Goal: Transaction & Acquisition: Purchase product/service

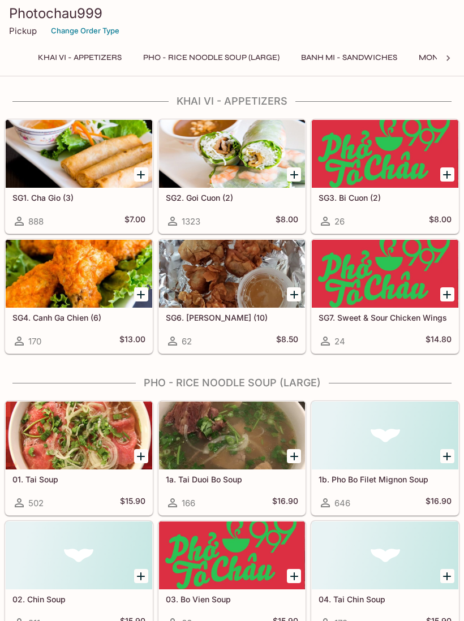
click at [374, 63] on button "Banh Mi - Sandwiches" at bounding box center [349, 58] width 109 height 16
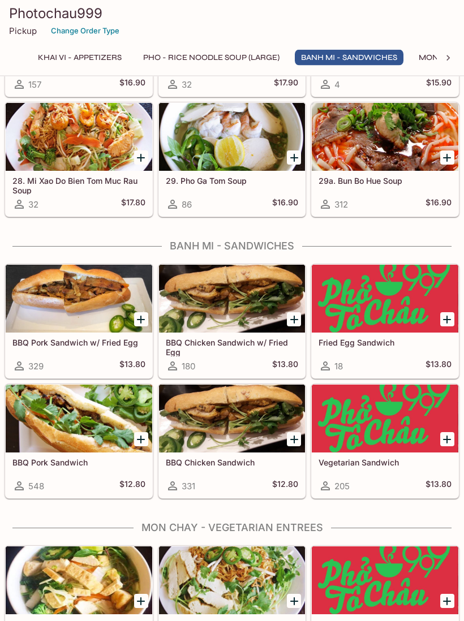
scroll to position [1522, 0]
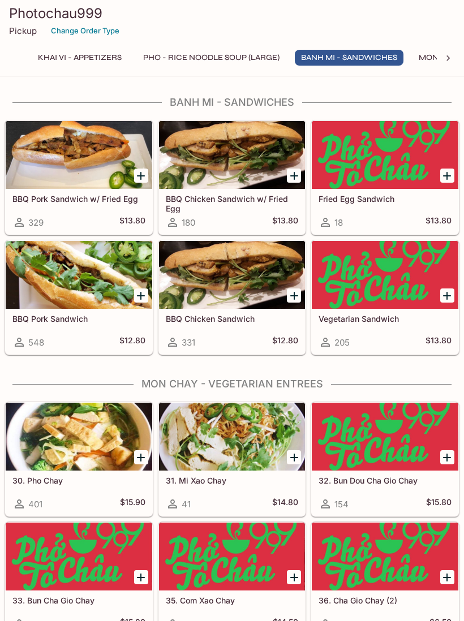
click at [53, 173] on div at bounding box center [79, 155] width 147 height 68
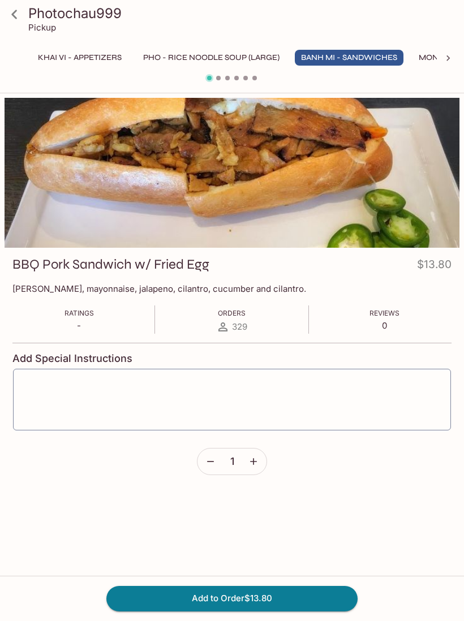
click at [8, 16] on icon at bounding box center [15, 15] width 20 height 20
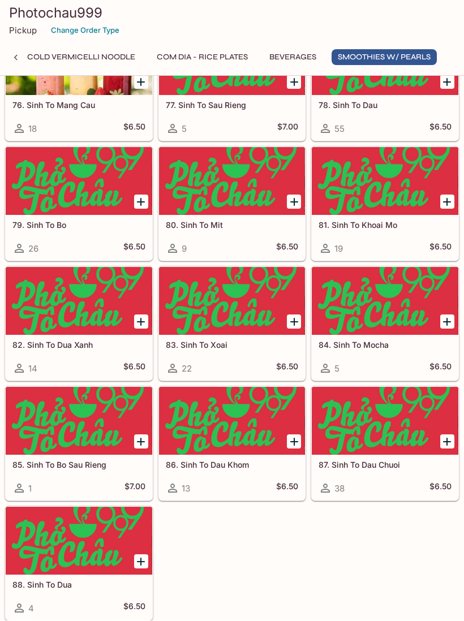
scroll to position [4027, 0]
click at [292, 58] on button "Beverages" at bounding box center [292, 58] width 59 height 16
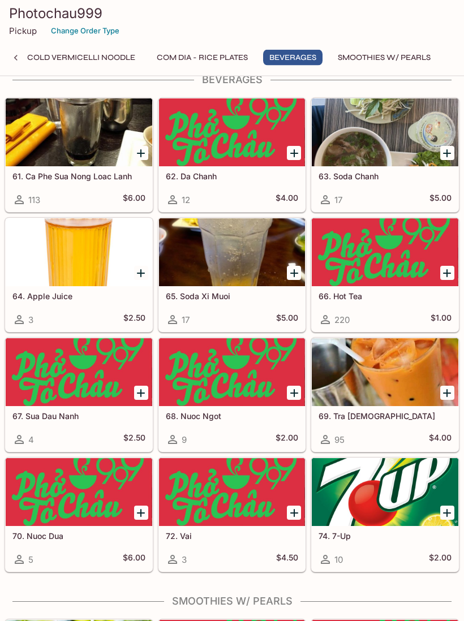
scroll to position [3433, 0]
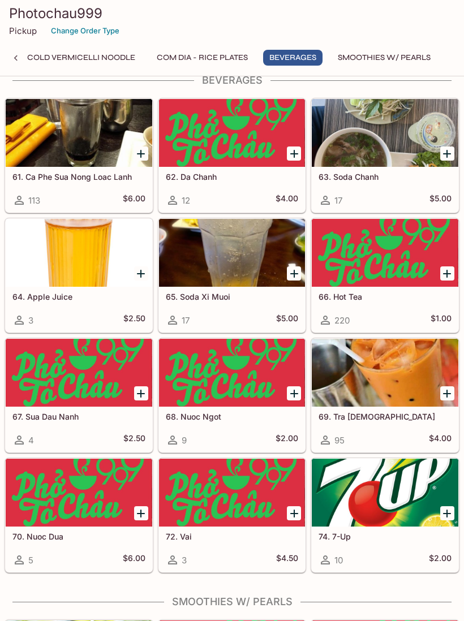
click at [411, 404] on div at bounding box center [385, 373] width 147 height 68
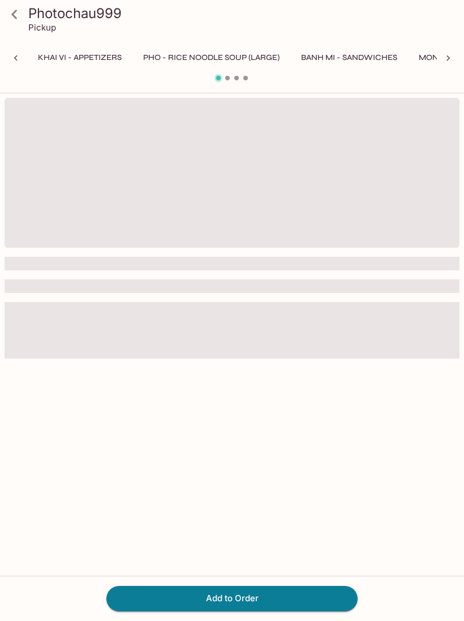
scroll to position [0, 561]
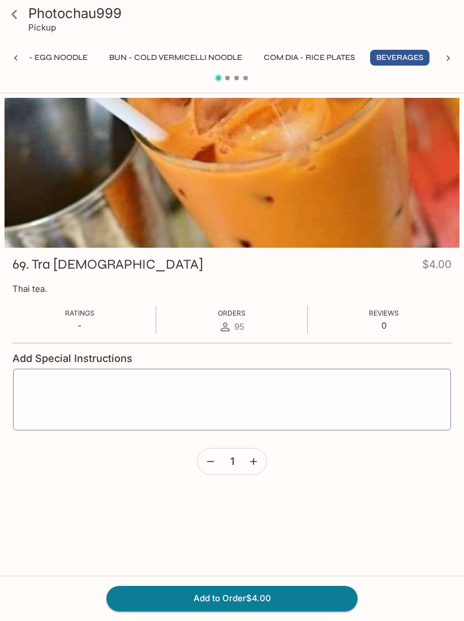
click at [20, 15] on icon at bounding box center [15, 15] width 20 height 20
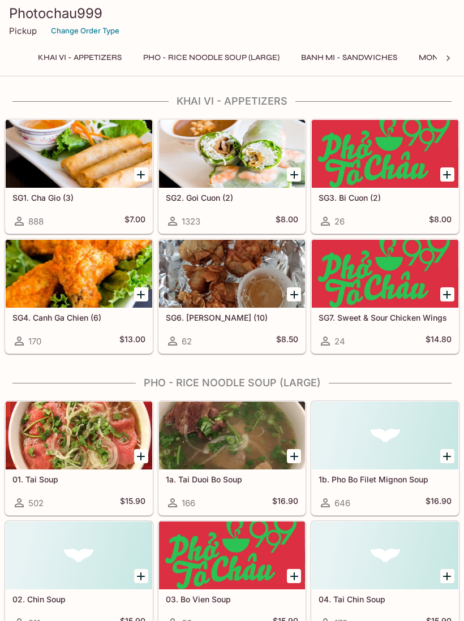
click at [67, 54] on button "Khai Vi - Appetizers" at bounding box center [80, 58] width 96 height 16
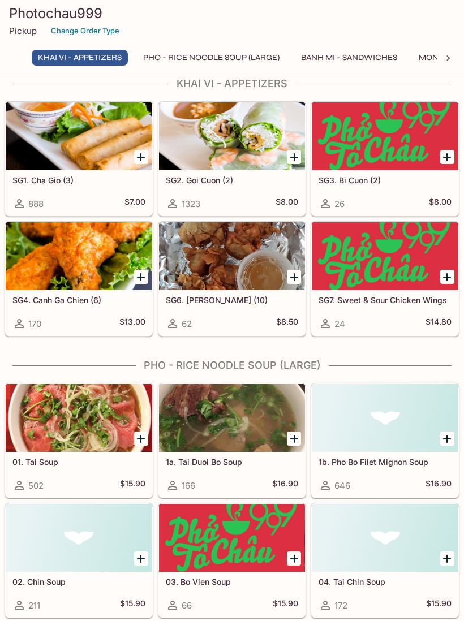
click at [207, 135] on div at bounding box center [232, 136] width 147 height 68
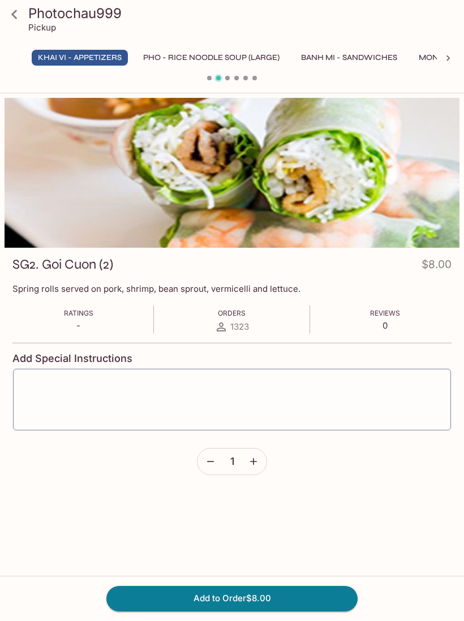
click at [15, 34] on div "Photochau999 Pickup" at bounding box center [232, 22] width 464 height 45
click at [10, 27] on link at bounding box center [14, 14] width 28 height 28
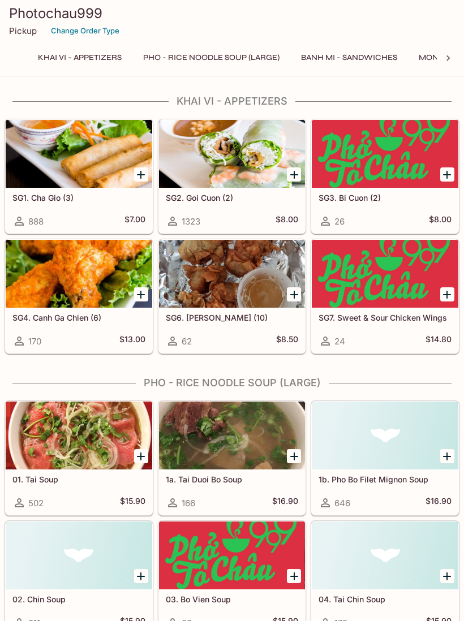
click at [206, 162] on div at bounding box center [232, 154] width 147 height 68
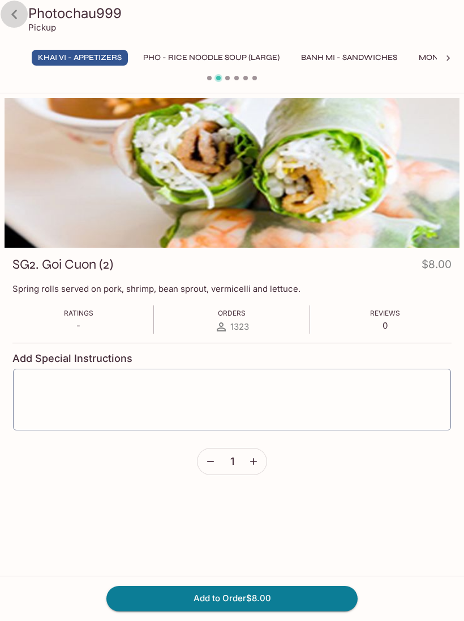
click at [15, 35] on div "Photochau999 Pickup" at bounding box center [232, 22] width 464 height 45
click at [14, 26] on link at bounding box center [14, 14] width 28 height 28
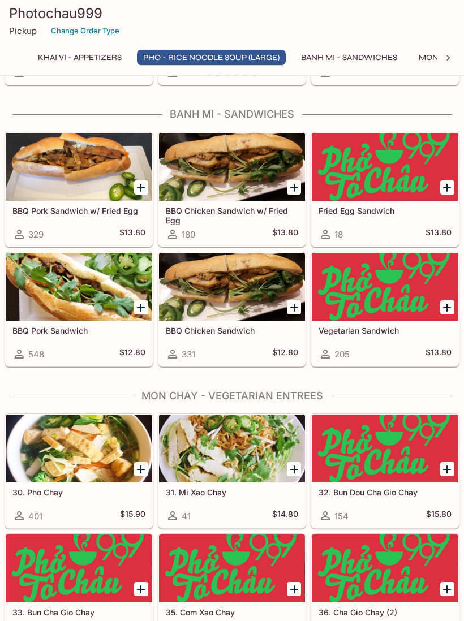
scroll to position [1510, 0]
click at [83, 290] on div at bounding box center [79, 287] width 147 height 68
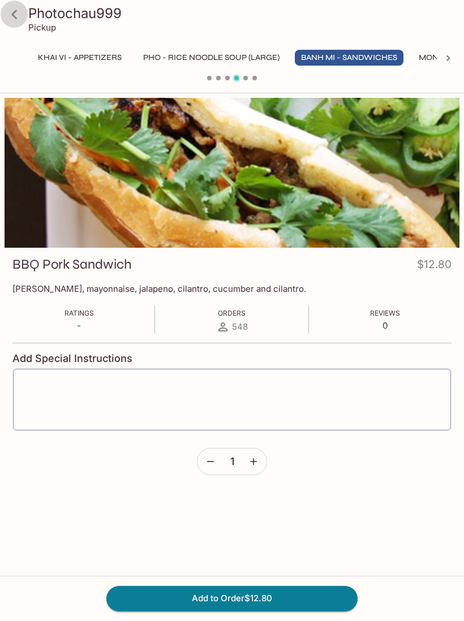
click at [6, 9] on icon at bounding box center [15, 15] width 20 height 20
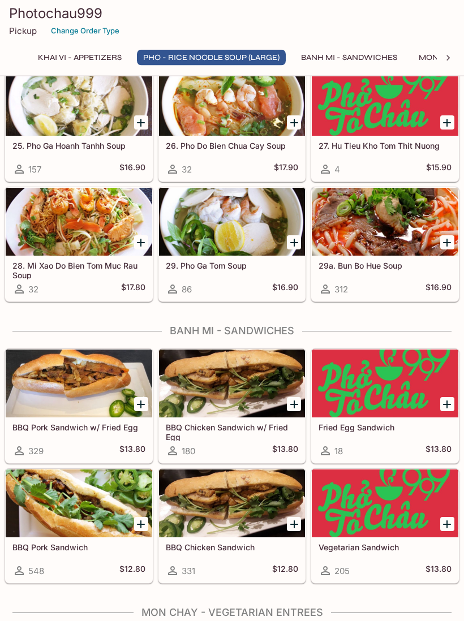
scroll to position [1294, 0]
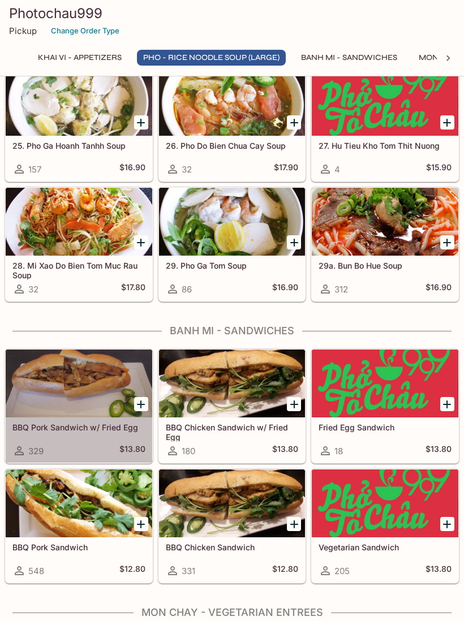
click at [81, 371] on div at bounding box center [79, 384] width 147 height 68
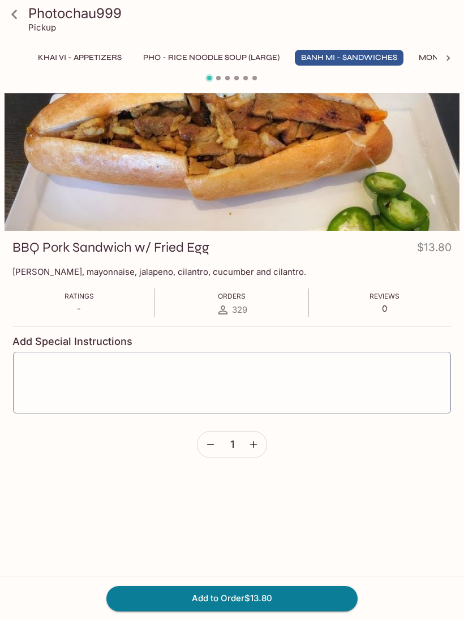
scroll to position [19, 0]
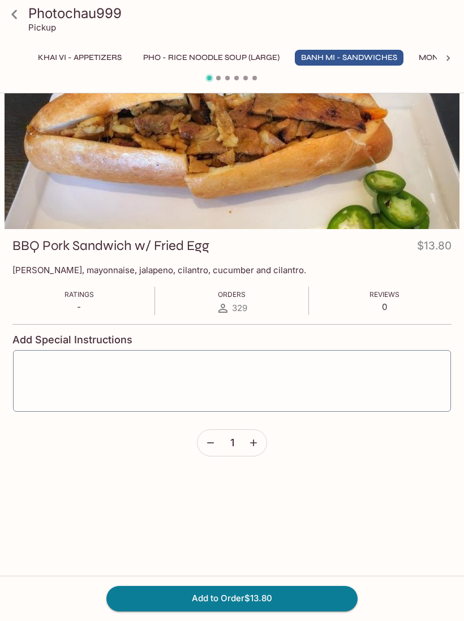
click at [312, 596] on button "Add to Order $13.80" at bounding box center [231, 598] width 251 height 25
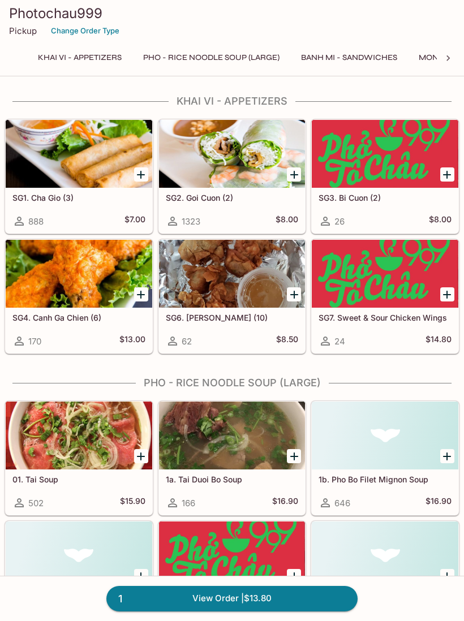
click at [92, 74] on div "Photochau999 Pickup Change Order Type Khai Vi - Appetizers Pho - Rice Noodle So…" at bounding box center [232, 38] width 464 height 76
click at [254, 156] on div at bounding box center [232, 154] width 147 height 68
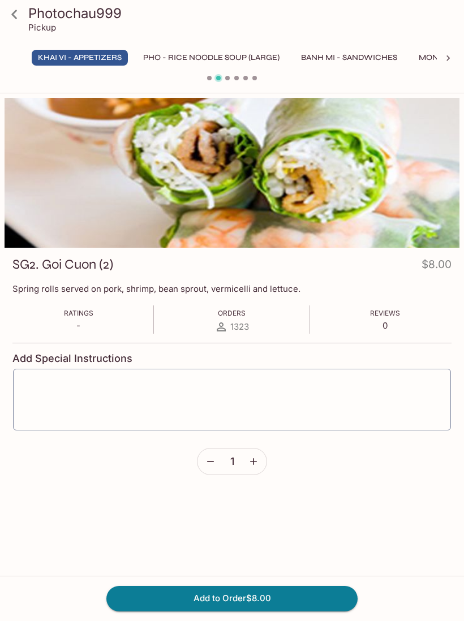
click at [307, 620] on div "Add to Order $8.00" at bounding box center [232, 598] width 464 height 45
click at [318, 619] on div "Add to Order $8.00" at bounding box center [232, 598] width 464 height 45
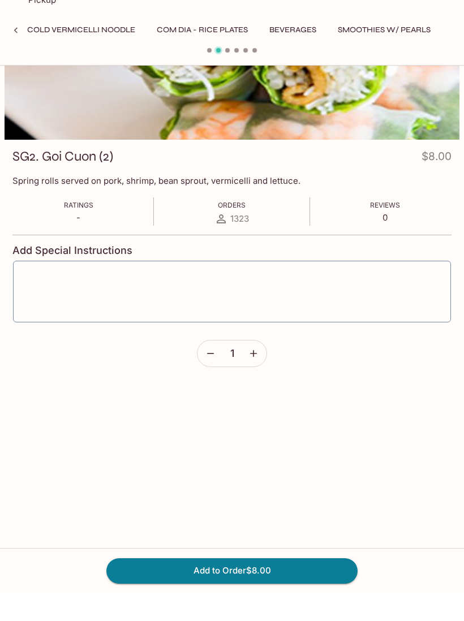
scroll to position [79, 0]
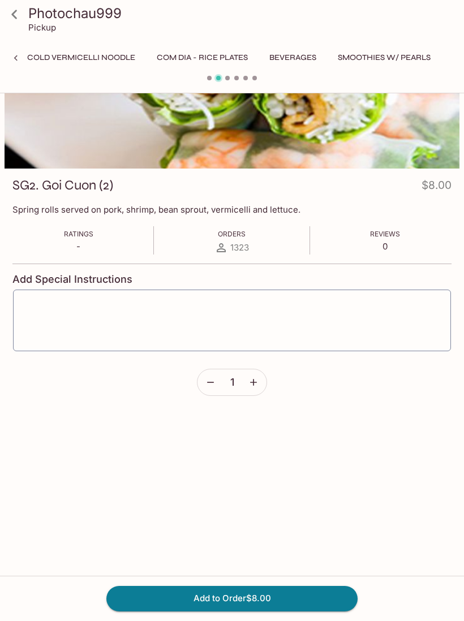
click at [15, 59] on icon at bounding box center [15, 58] width 3 height 6
click at [18, 16] on icon at bounding box center [15, 15] width 20 height 20
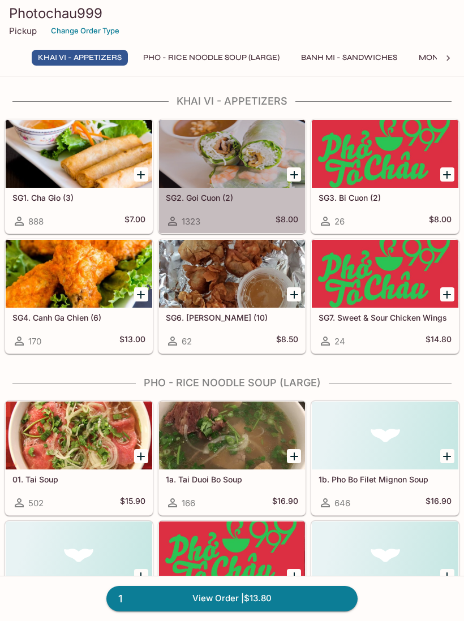
click at [209, 182] on div at bounding box center [232, 154] width 147 height 68
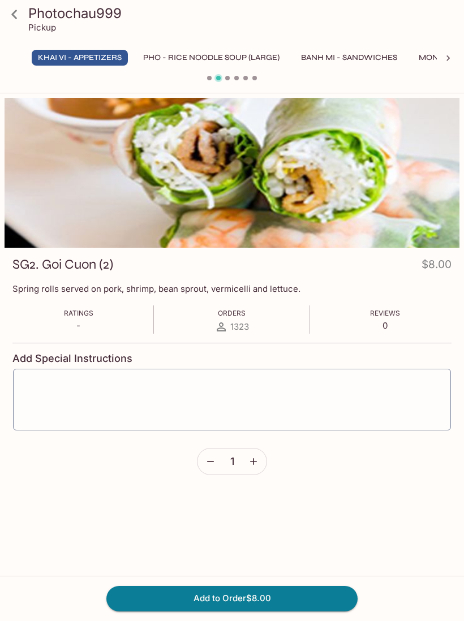
click at [296, 600] on button "Add to Order $8.00" at bounding box center [231, 598] width 251 height 25
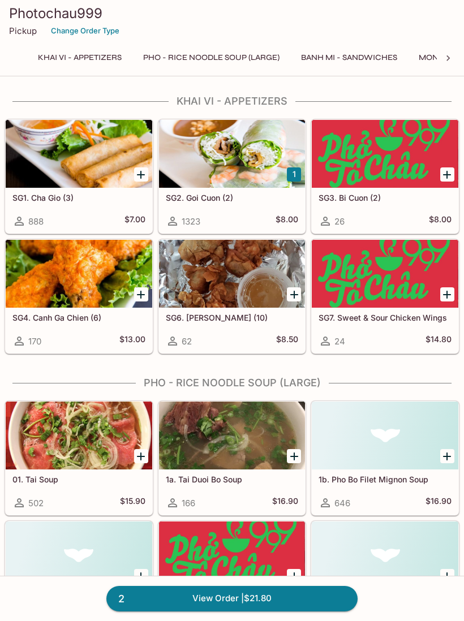
click at [339, 56] on button "Banh Mi - Sandwiches" at bounding box center [349, 58] width 109 height 16
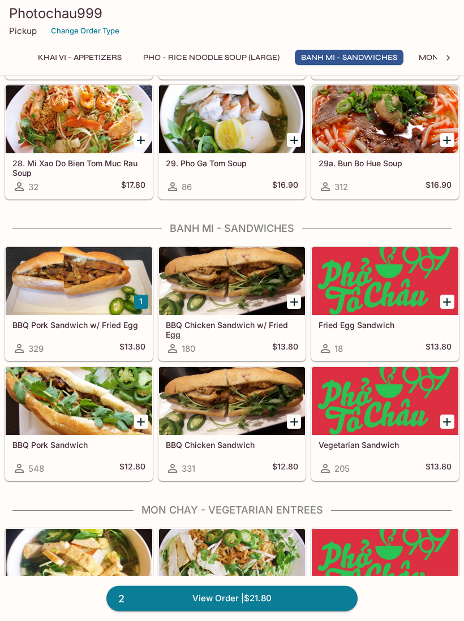
scroll to position [1522, 0]
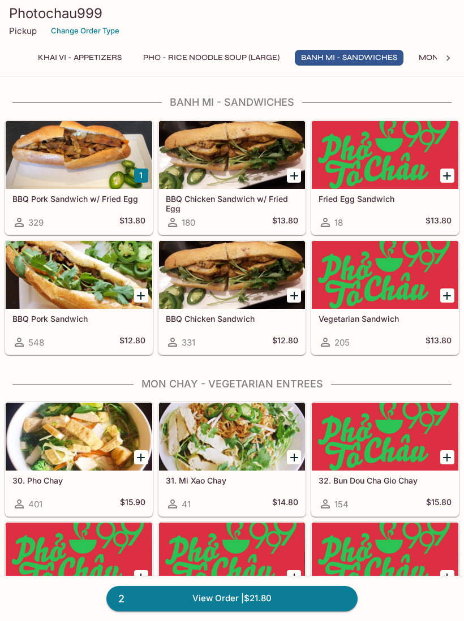
click at [52, 309] on div at bounding box center [79, 275] width 147 height 68
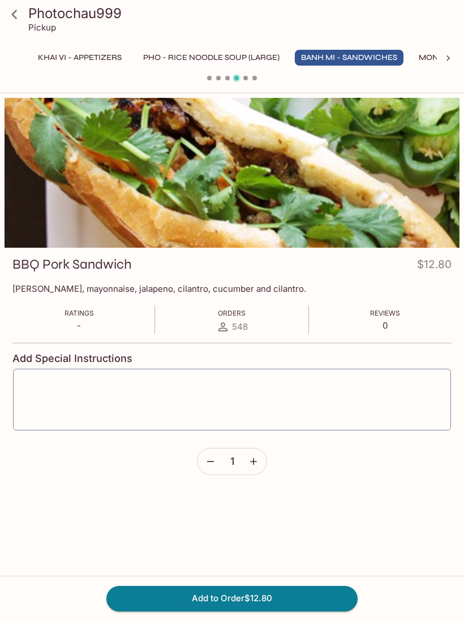
click at [178, 599] on button "Add to Order $12.80" at bounding box center [231, 598] width 251 height 25
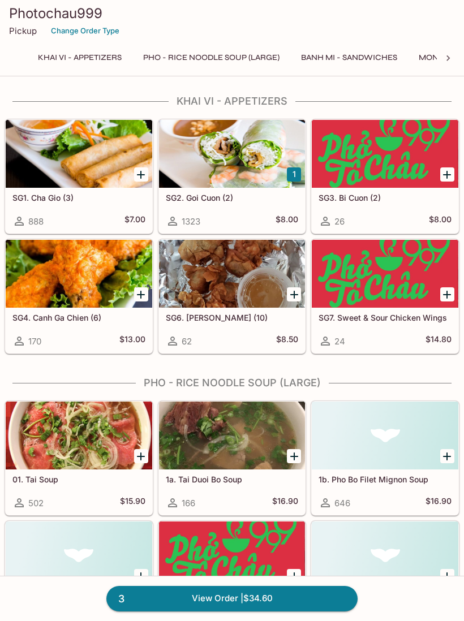
click at [355, 57] on button "Banh Mi - Sandwiches" at bounding box center [349, 58] width 109 height 16
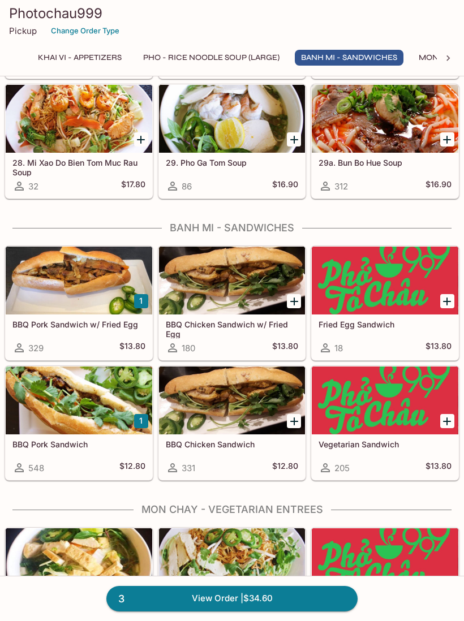
scroll to position [1522, 0]
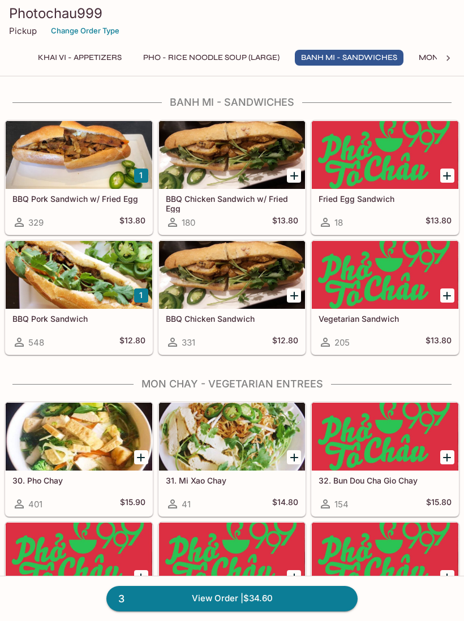
click at [16, 325] on div "BBQ Pork Sandwich 548 $12.80" at bounding box center [79, 331] width 147 height 45
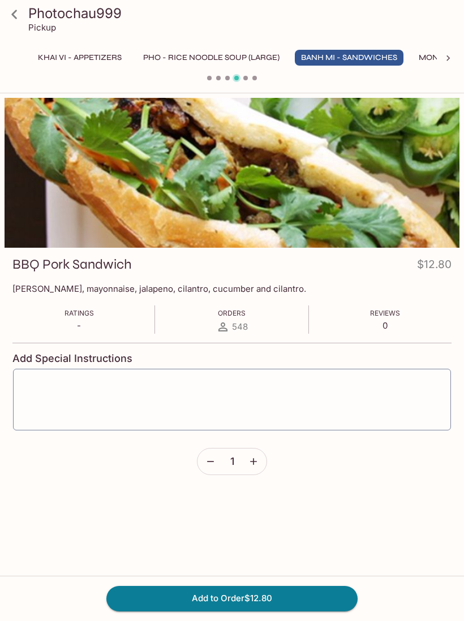
click at [18, 18] on icon at bounding box center [15, 15] width 20 height 20
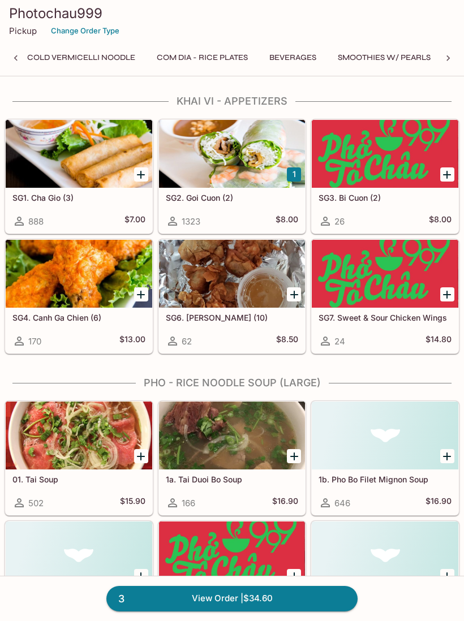
scroll to position [0, 677]
click at [299, 59] on button "Beverages" at bounding box center [292, 58] width 59 height 16
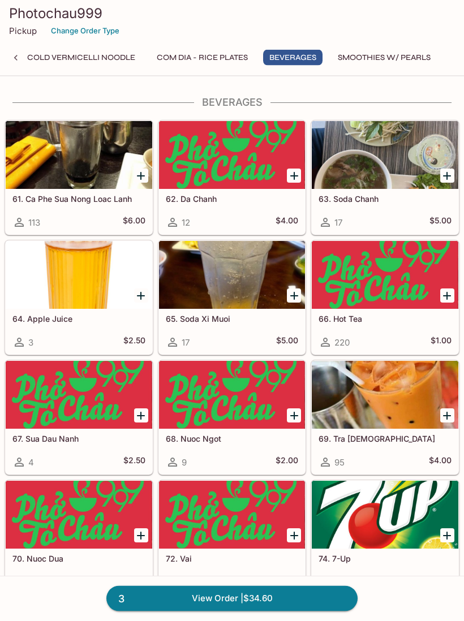
scroll to position [3411, 0]
click at [420, 411] on div at bounding box center [385, 395] width 147 height 68
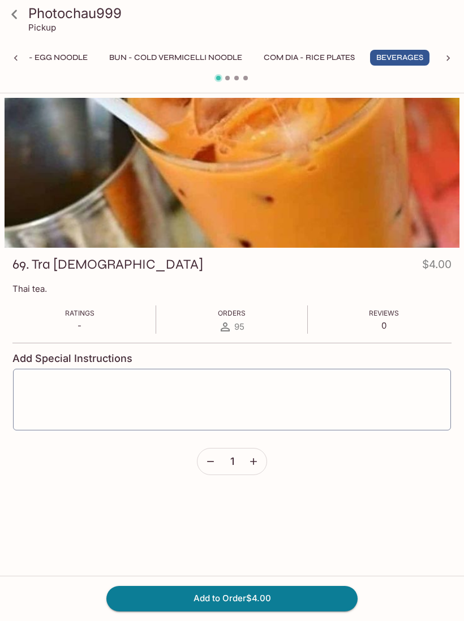
scroll to position [0, 561]
click at [318, 600] on button "Add to Order $4.00" at bounding box center [231, 598] width 251 height 25
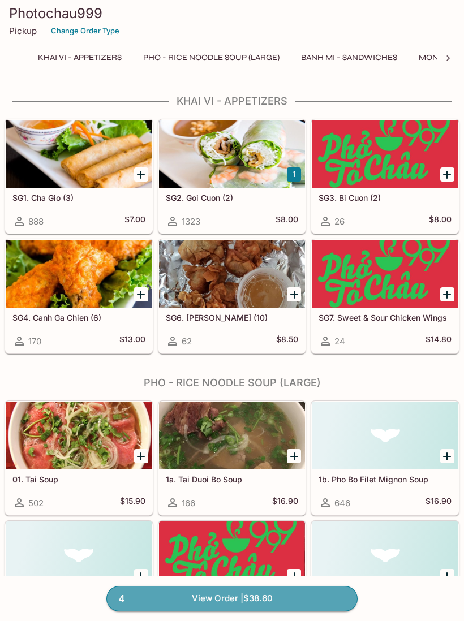
click at [324, 593] on link "4 View Order | $38.60" at bounding box center [231, 598] width 251 height 25
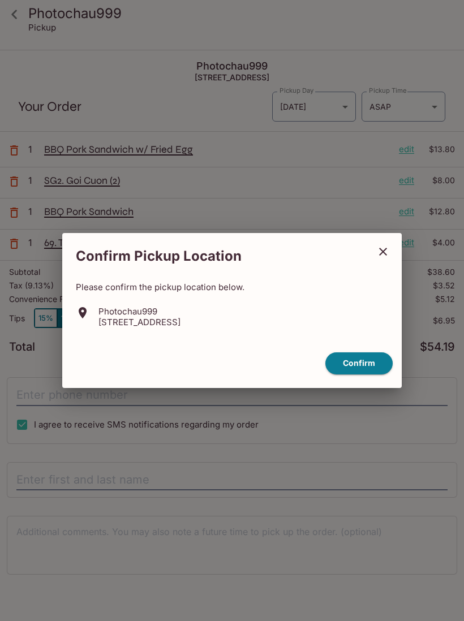
click at [371, 362] on button "Confirm" at bounding box center [358, 364] width 67 height 22
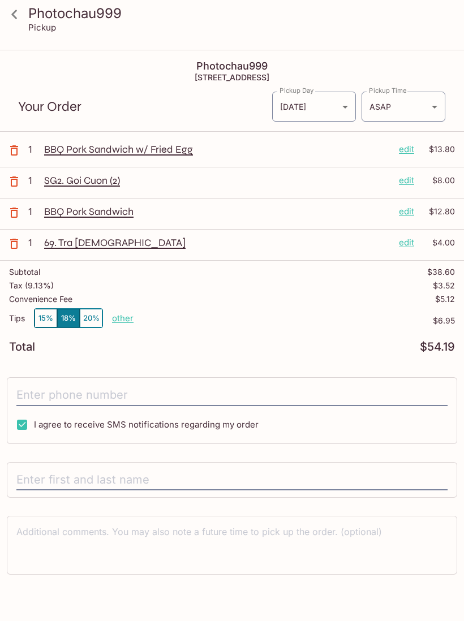
click at [37, 392] on input "tel" at bounding box center [231, 396] width 431 height 22
type input "[PHONE_NUMBER]"
click at [316, 471] on input "text" at bounding box center [231, 481] width 431 height 22
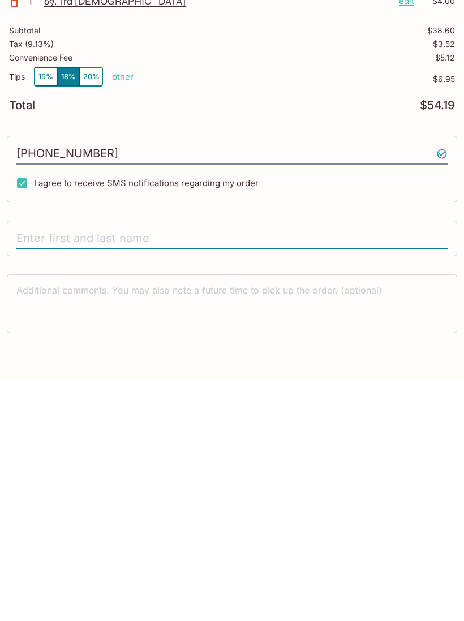
scroll to position [51, 0]
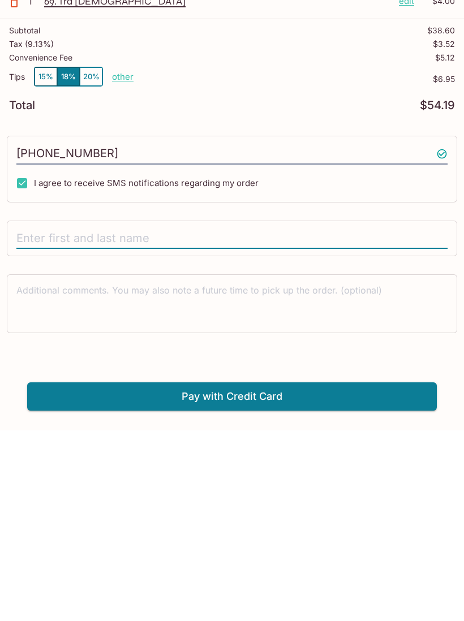
type input "[PERSON_NAME]"
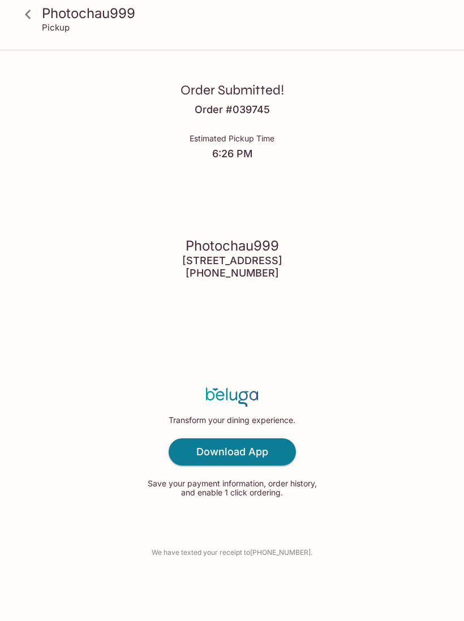
click at [198, 449] on h4 "Download App" at bounding box center [232, 452] width 72 height 12
